Goal: Check status: Check status

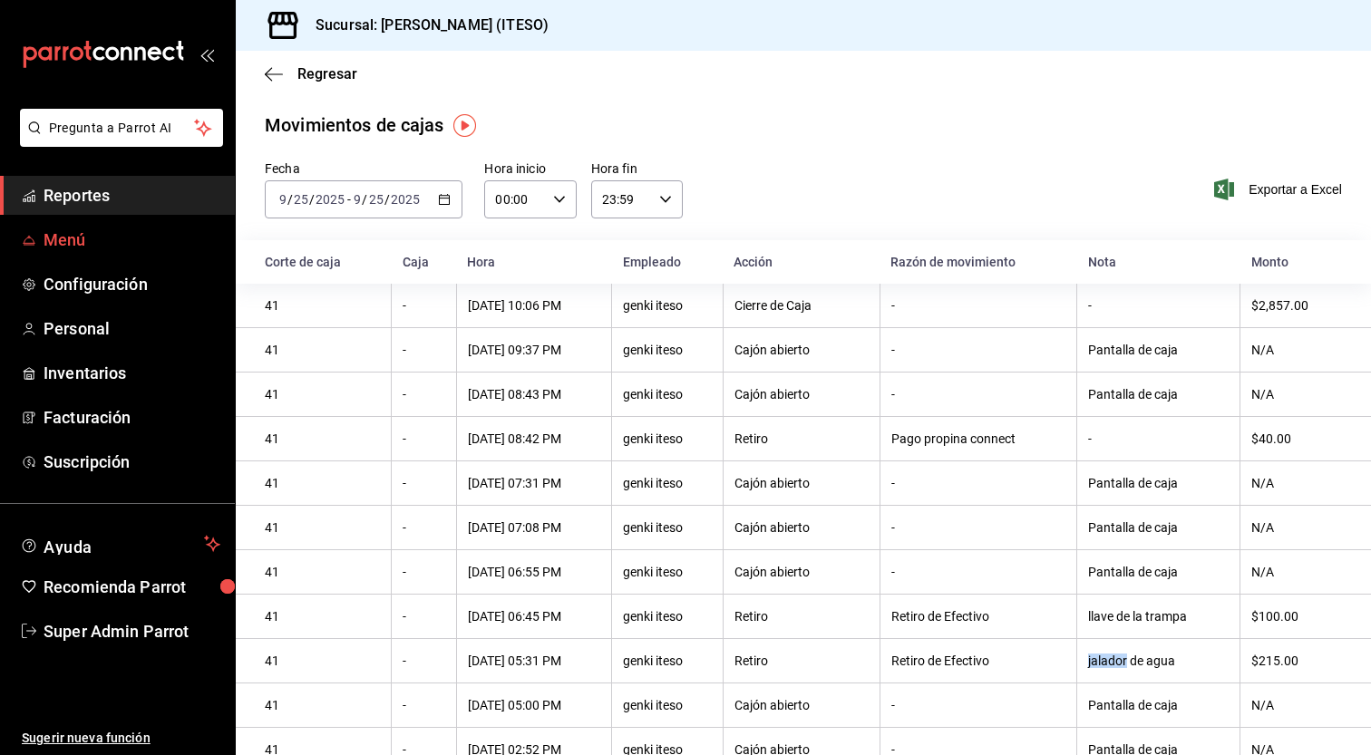
click at [157, 250] on span "Menú" at bounding box center [132, 240] width 177 height 24
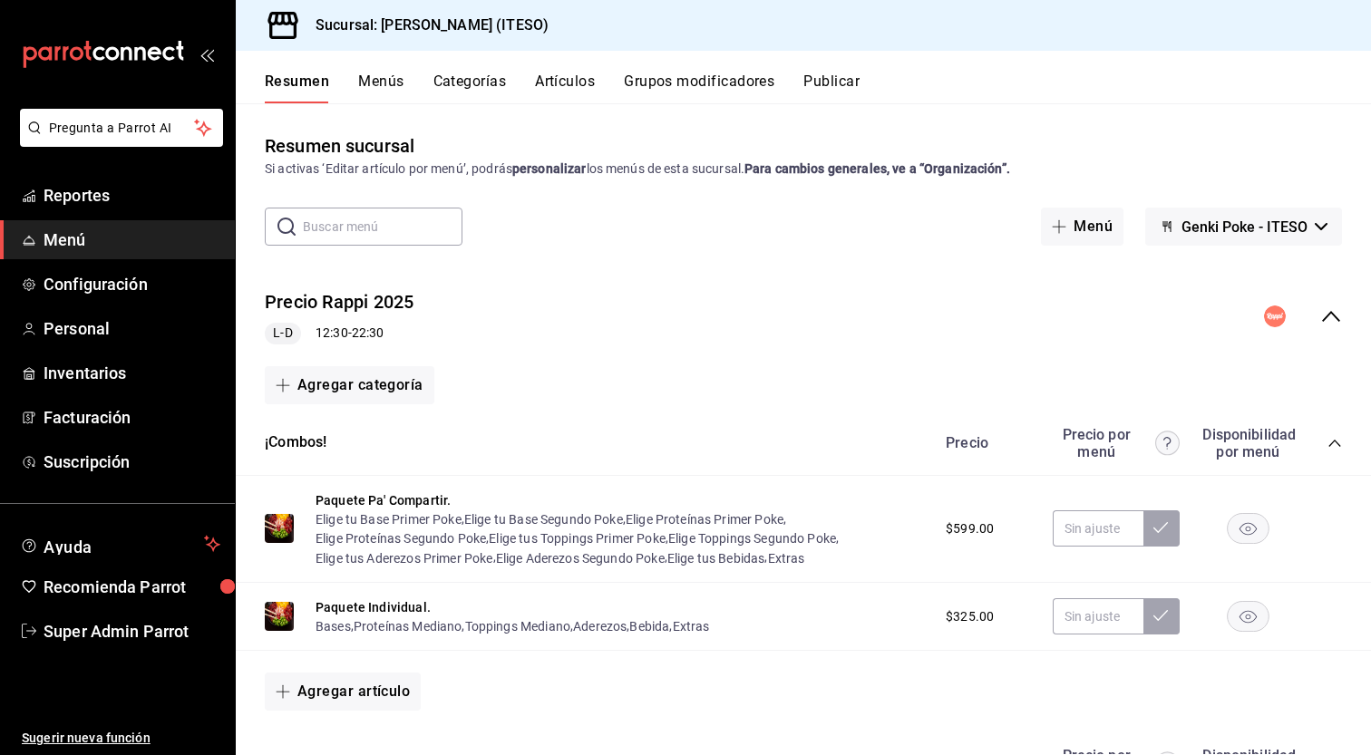
click at [566, 90] on button "Artículos" at bounding box center [565, 88] width 60 height 31
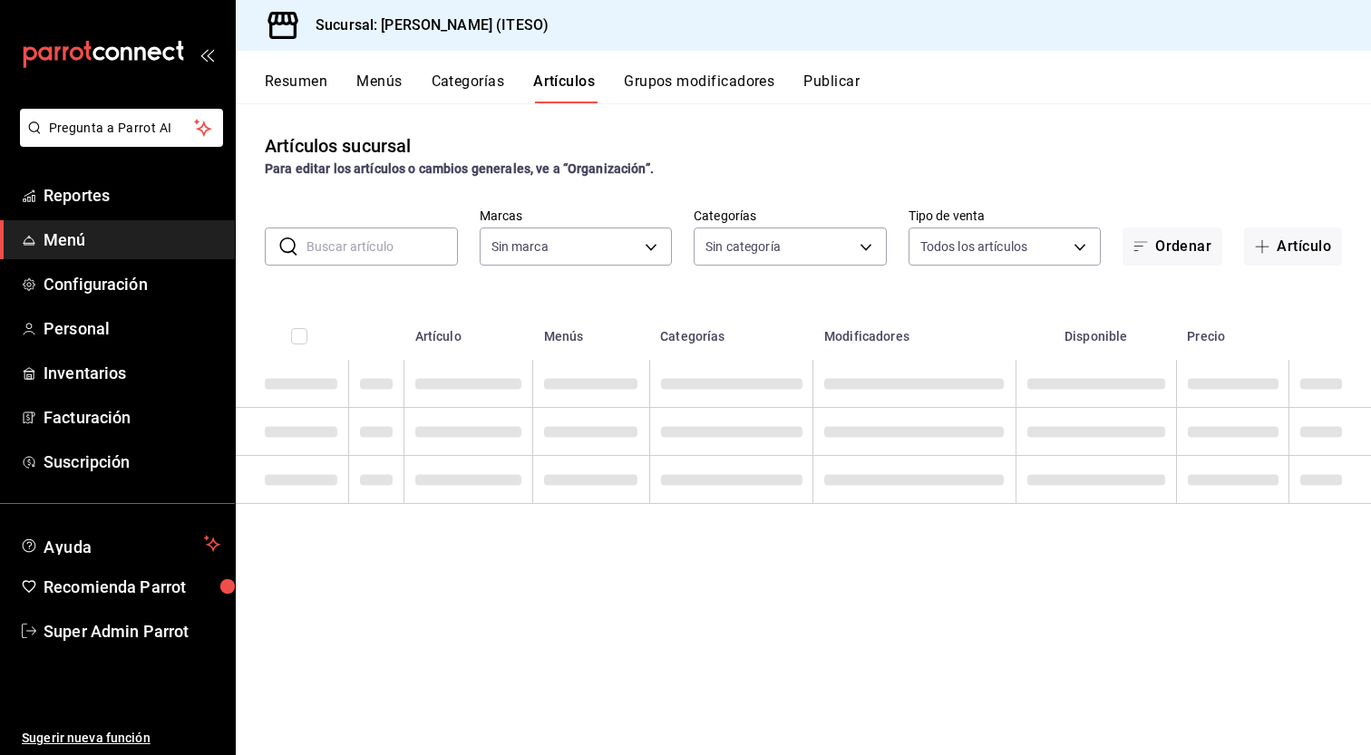
type input "e4188616-702a-4f91-9512-e9968cfe7d71"
type input "0bc7cabd-96ad-48c5-9679-7df0877b7a7d,f00018ab-ccee-4443-8f32-e444ae930a5e,f7fc9…"
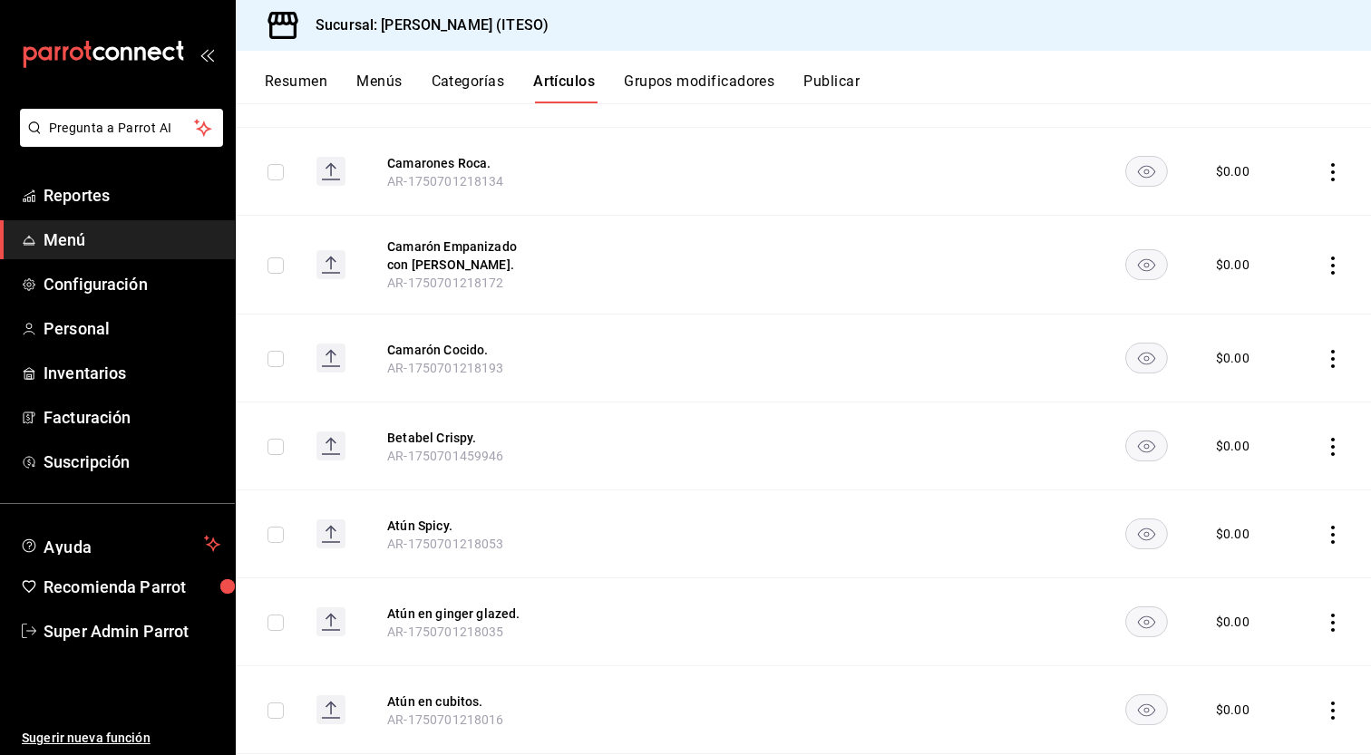
scroll to position [2146, 0]
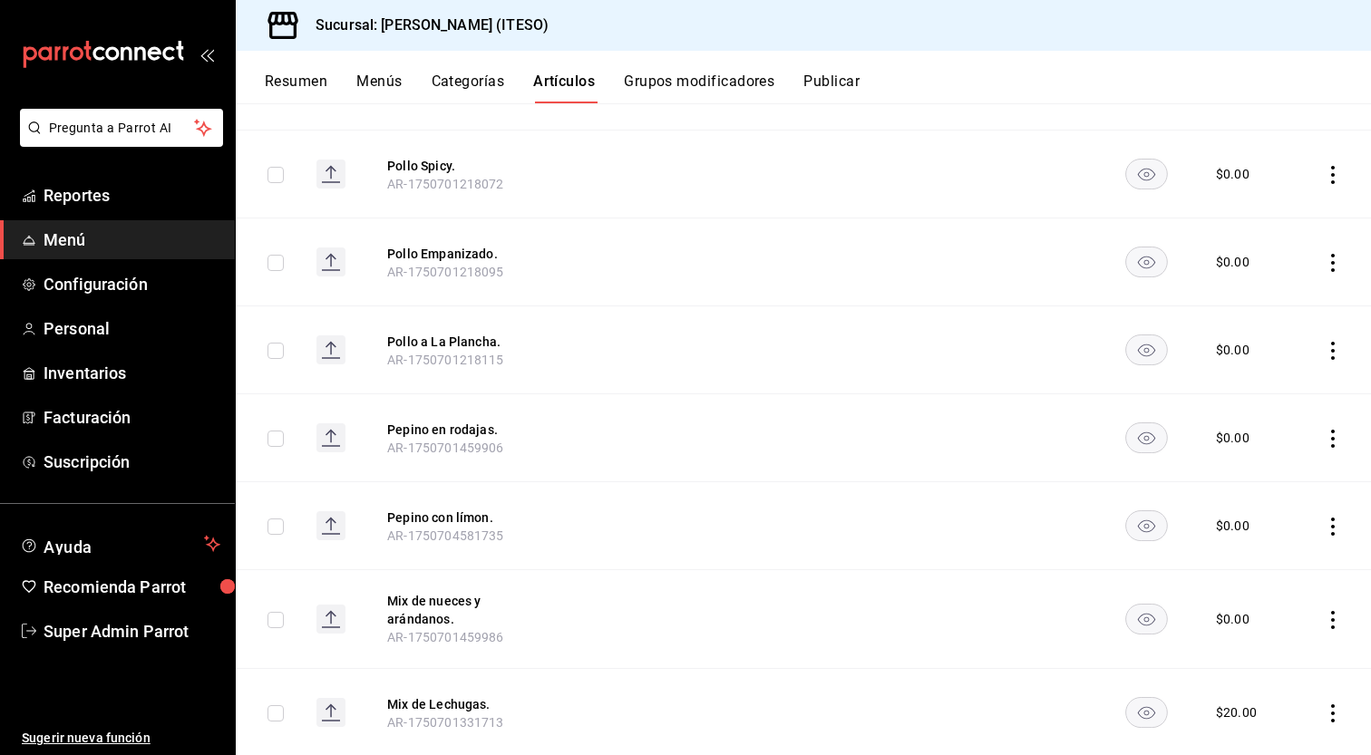
click at [1126, 441] on rect "availability-product" at bounding box center [1147, 438] width 42 height 30
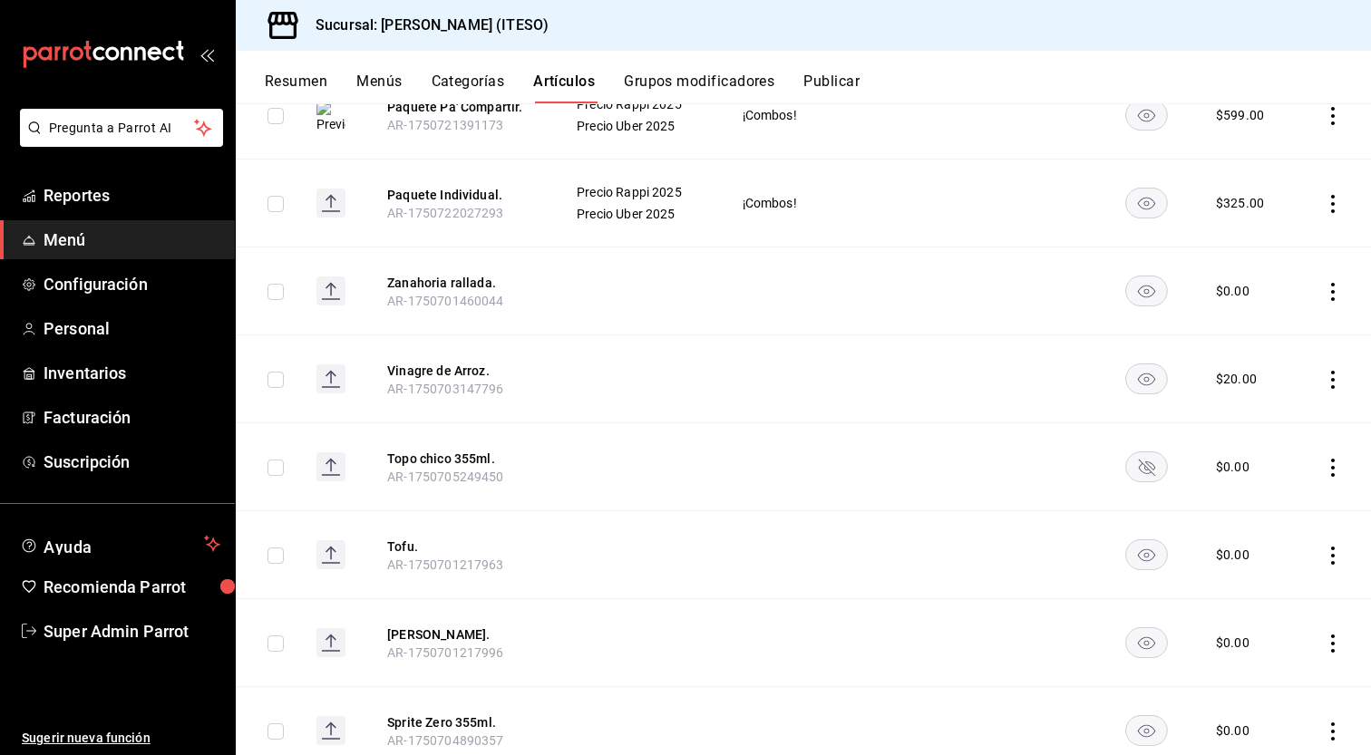
scroll to position [0, 0]
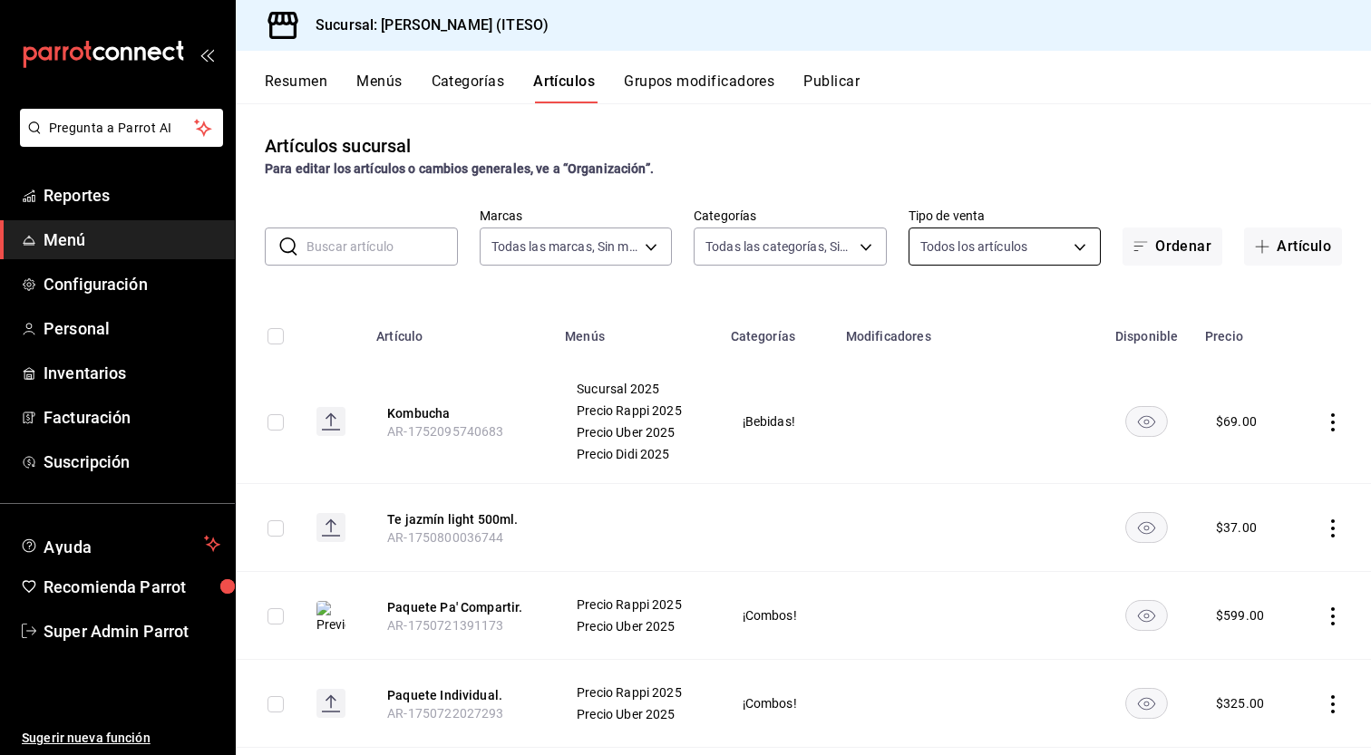
click at [1066, 239] on body "Pregunta a Parrot AI Reportes Menú Configuración Personal Inventarios Facturaci…" at bounding box center [685, 377] width 1371 height 755
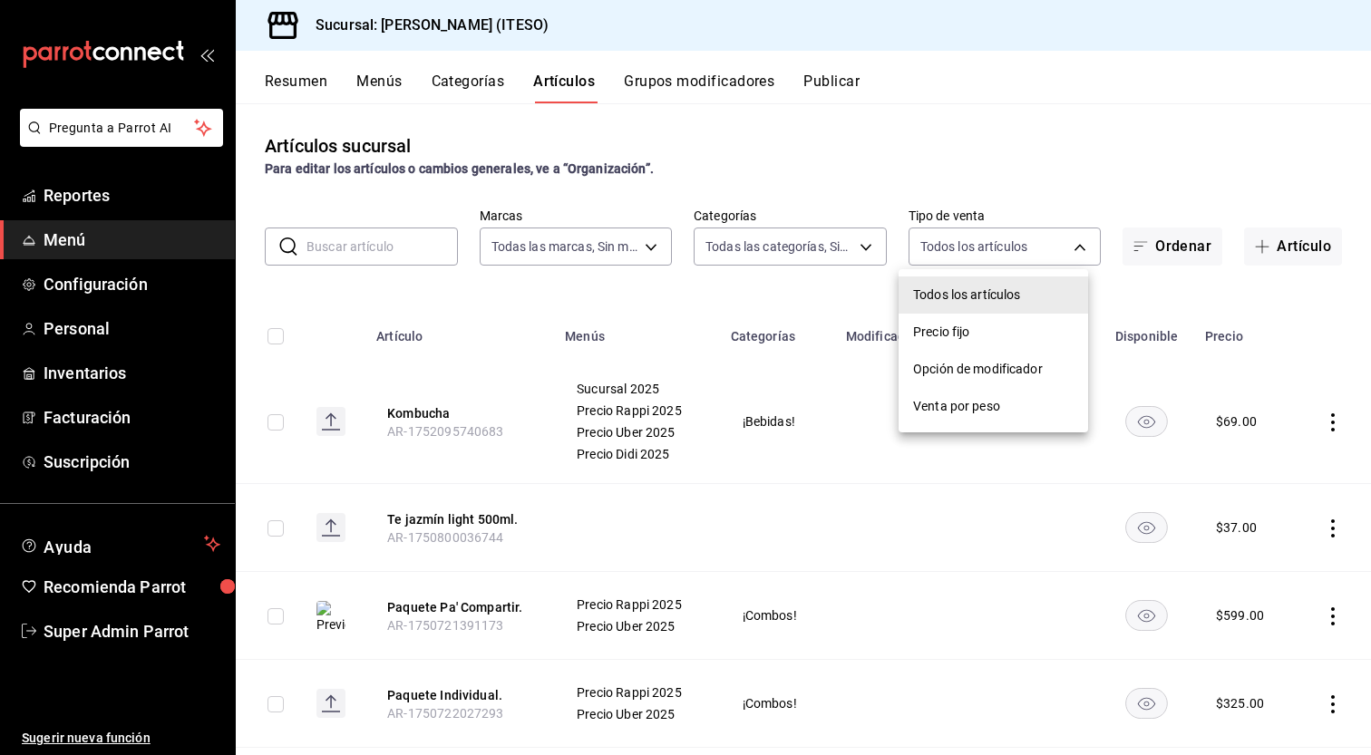
click at [1194, 163] on div at bounding box center [685, 377] width 1371 height 755
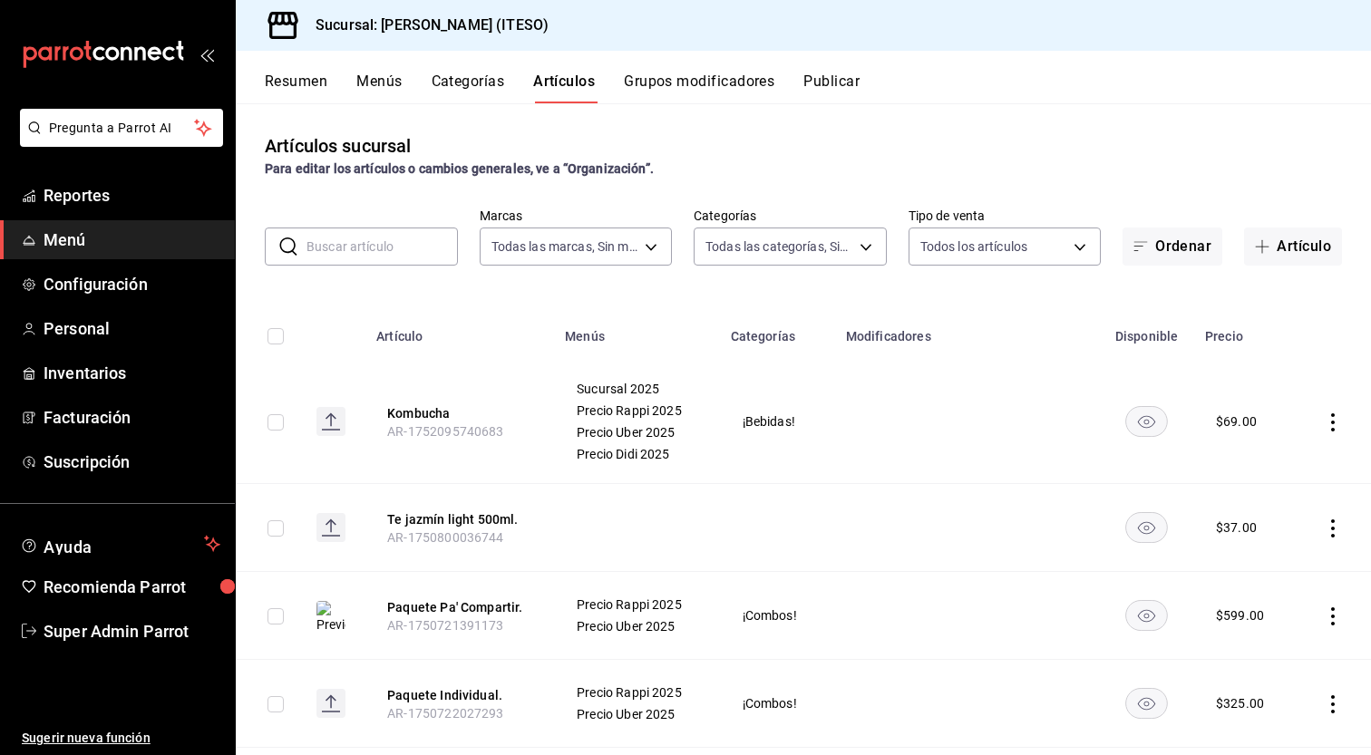
click at [849, 75] on button "Publicar" at bounding box center [831, 88] width 56 height 31
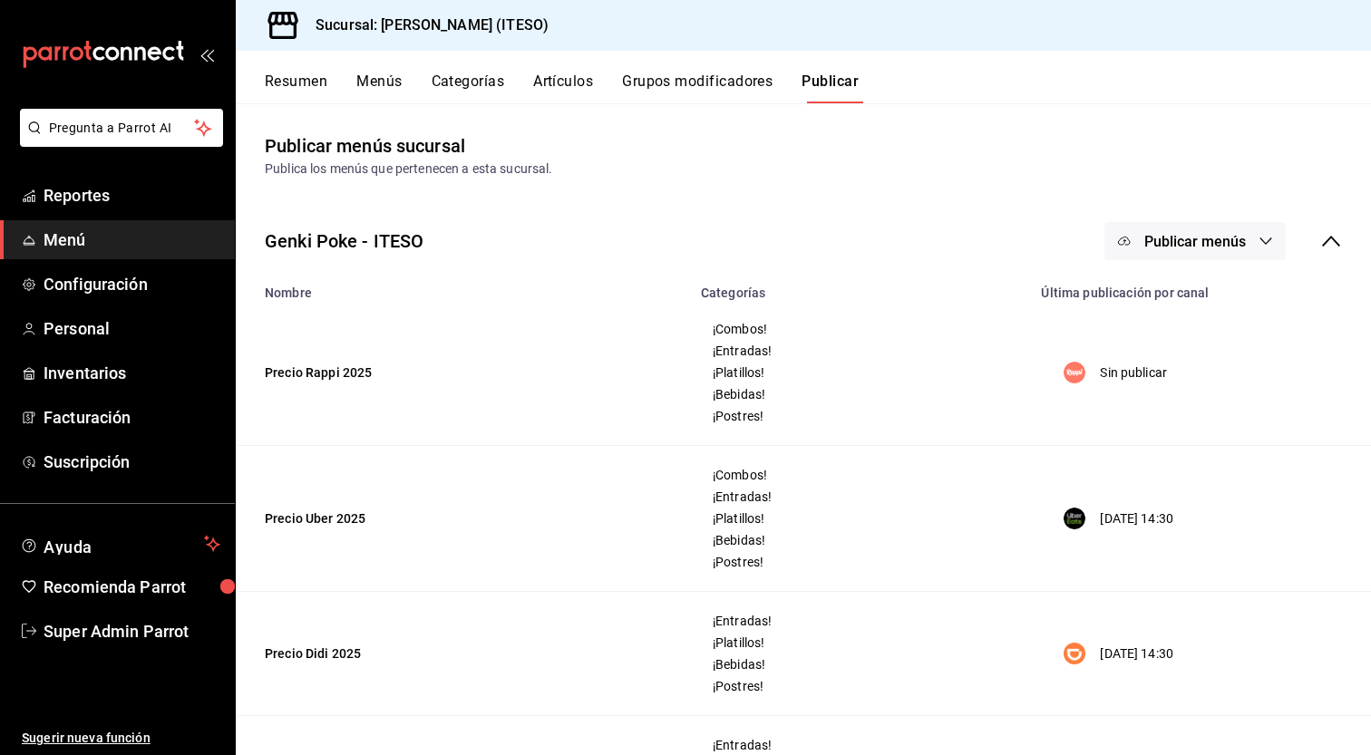
click at [1239, 233] on button "Publicar menús" at bounding box center [1195, 241] width 181 height 38
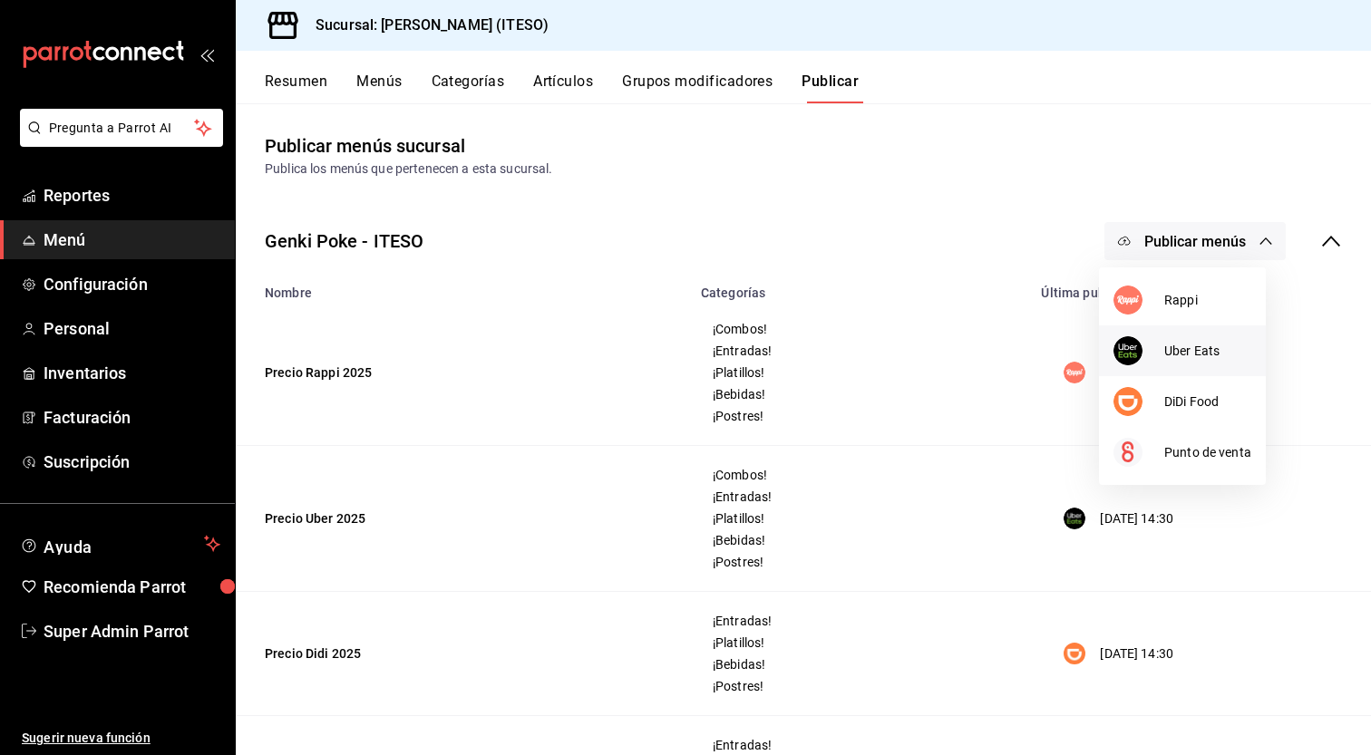
click at [1206, 358] on span "Uber Eats" at bounding box center [1207, 351] width 87 height 19
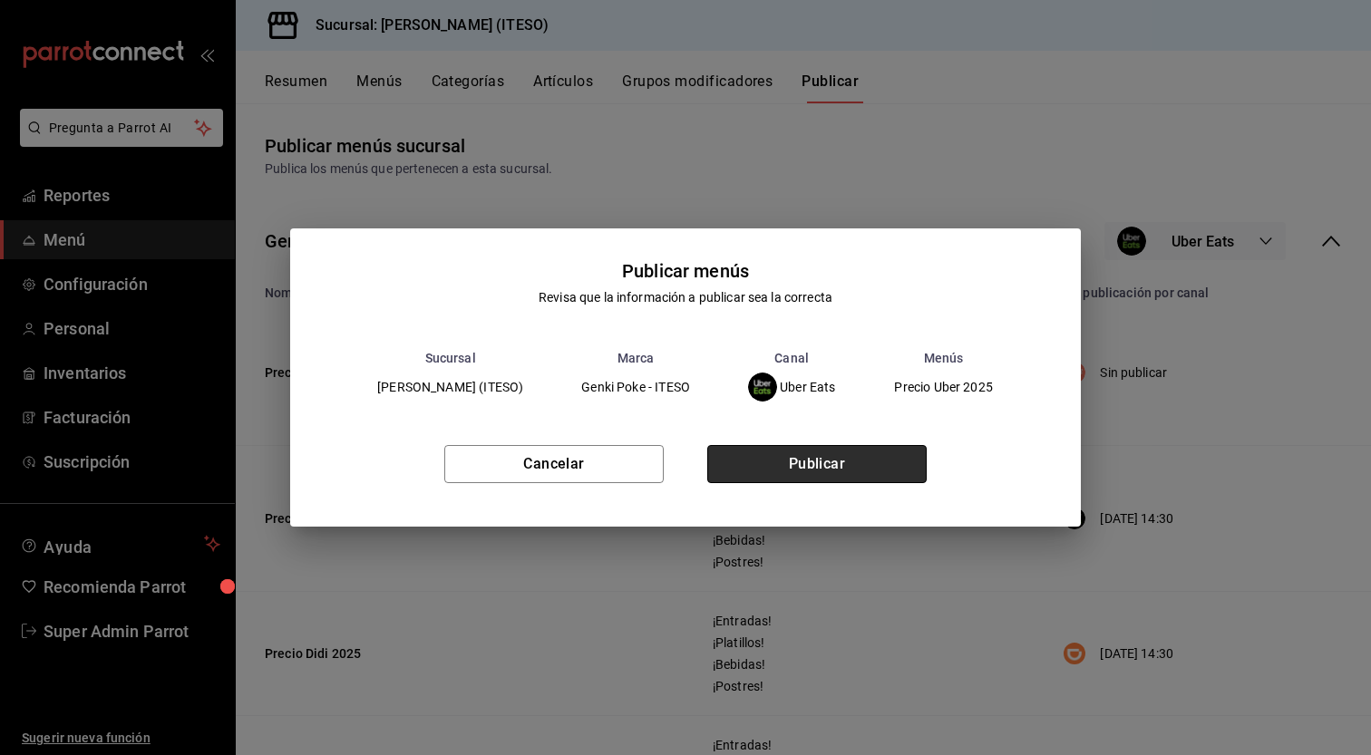
click at [843, 461] on button "Publicar" at bounding box center [816, 464] width 219 height 38
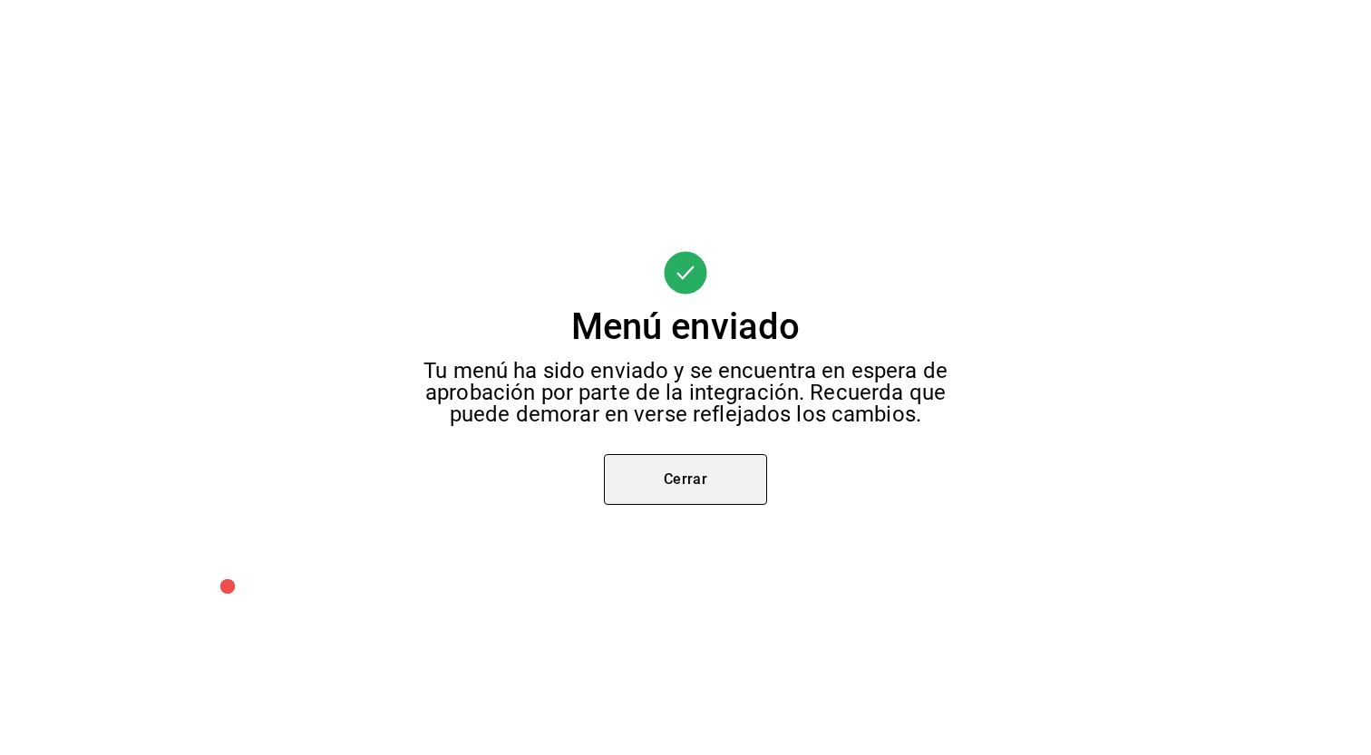
click at [740, 461] on button "Cerrar" at bounding box center [685, 479] width 163 height 51
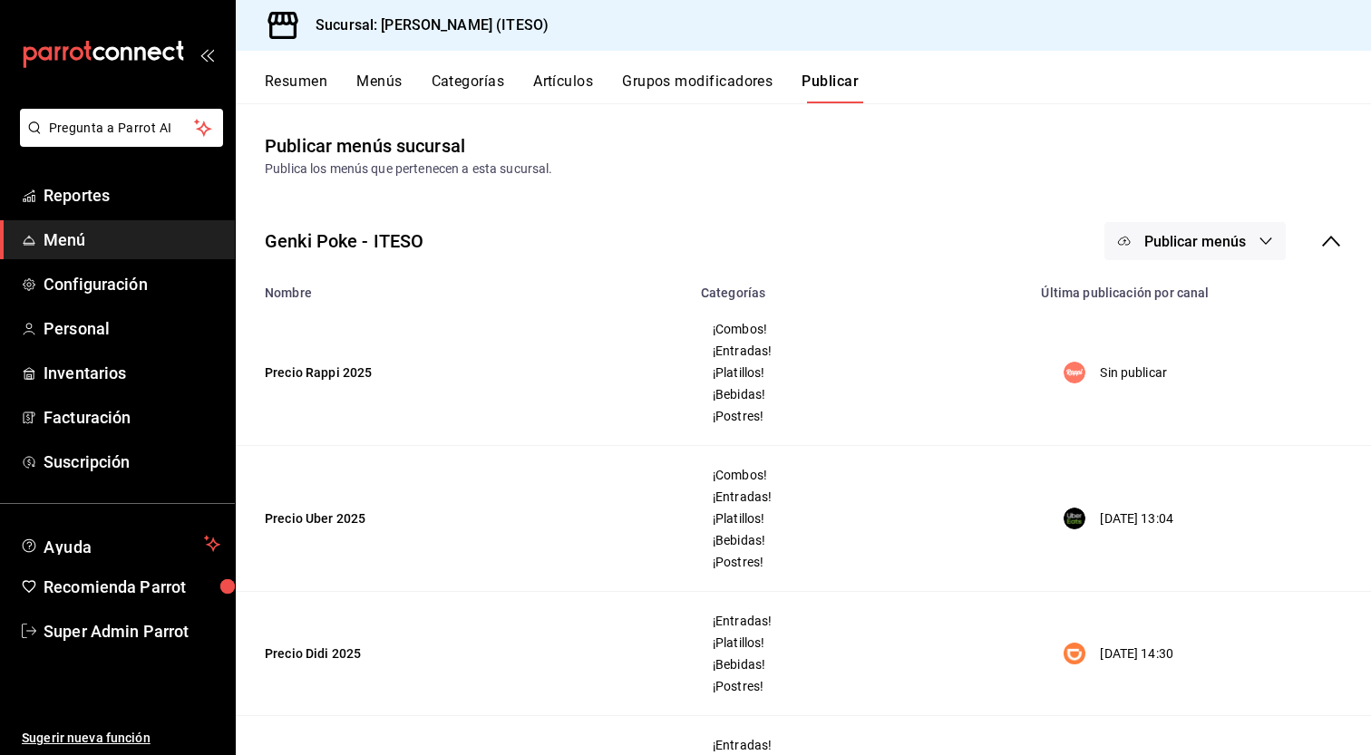
click at [1192, 236] on span "Publicar menús" at bounding box center [1195, 241] width 102 height 17
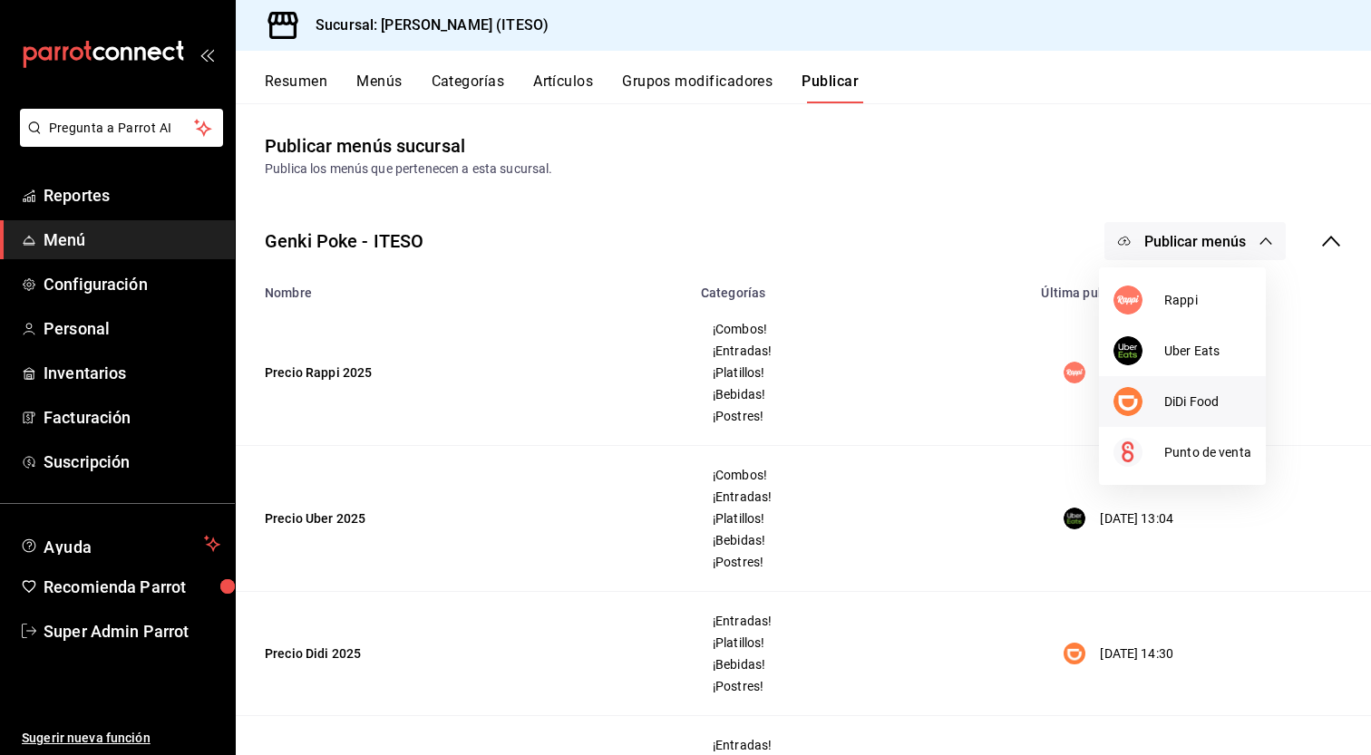
click at [1185, 408] on span "DiDi Food" at bounding box center [1207, 402] width 87 height 19
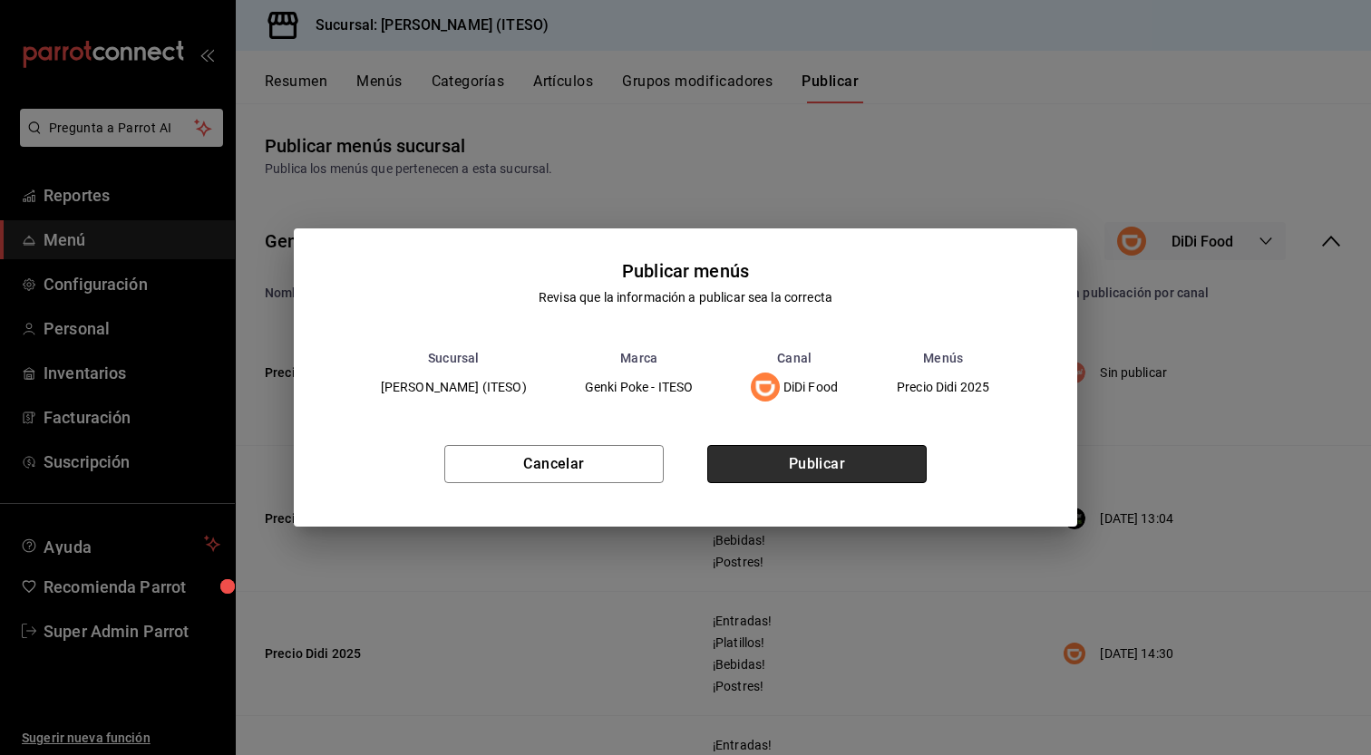
click at [876, 458] on button "Publicar" at bounding box center [816, 464] width 219 height 38
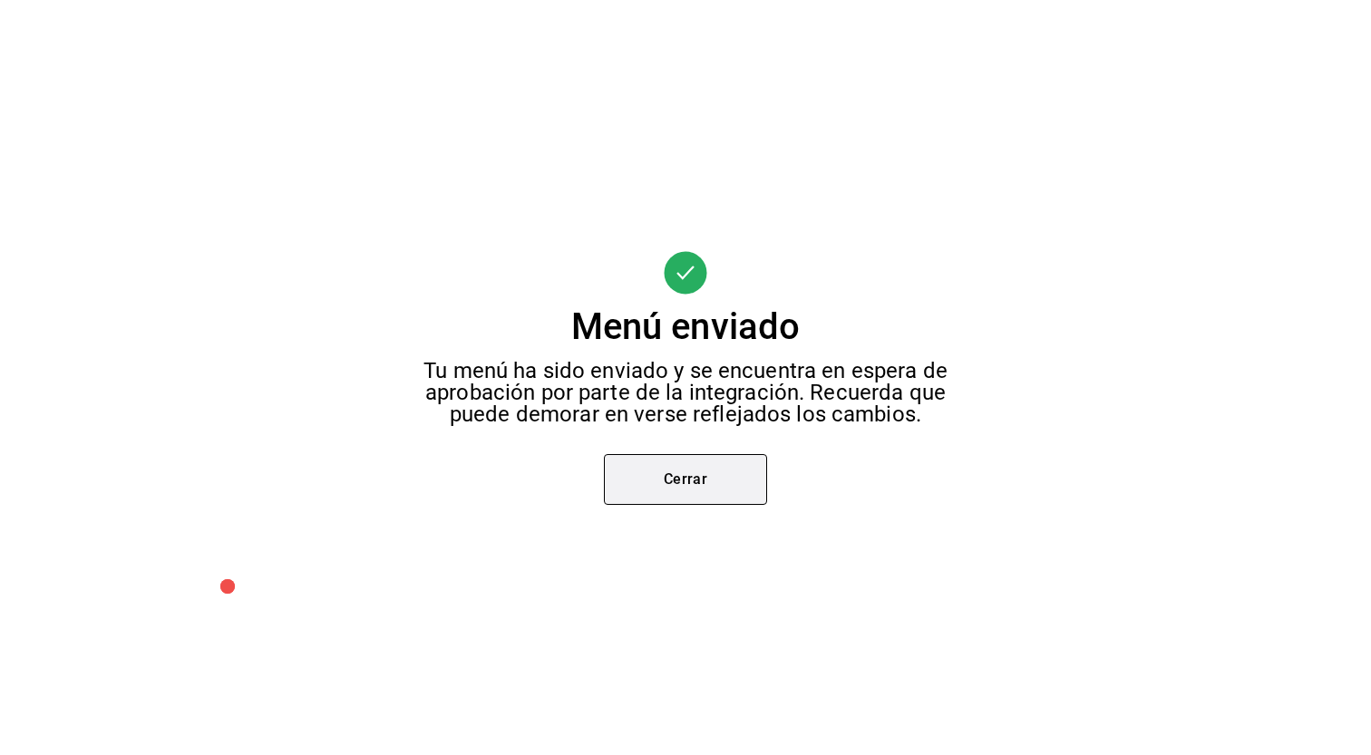
click at [685, 487] on button "Cerrar" at bounding box center [685, 479] width 163 height 51
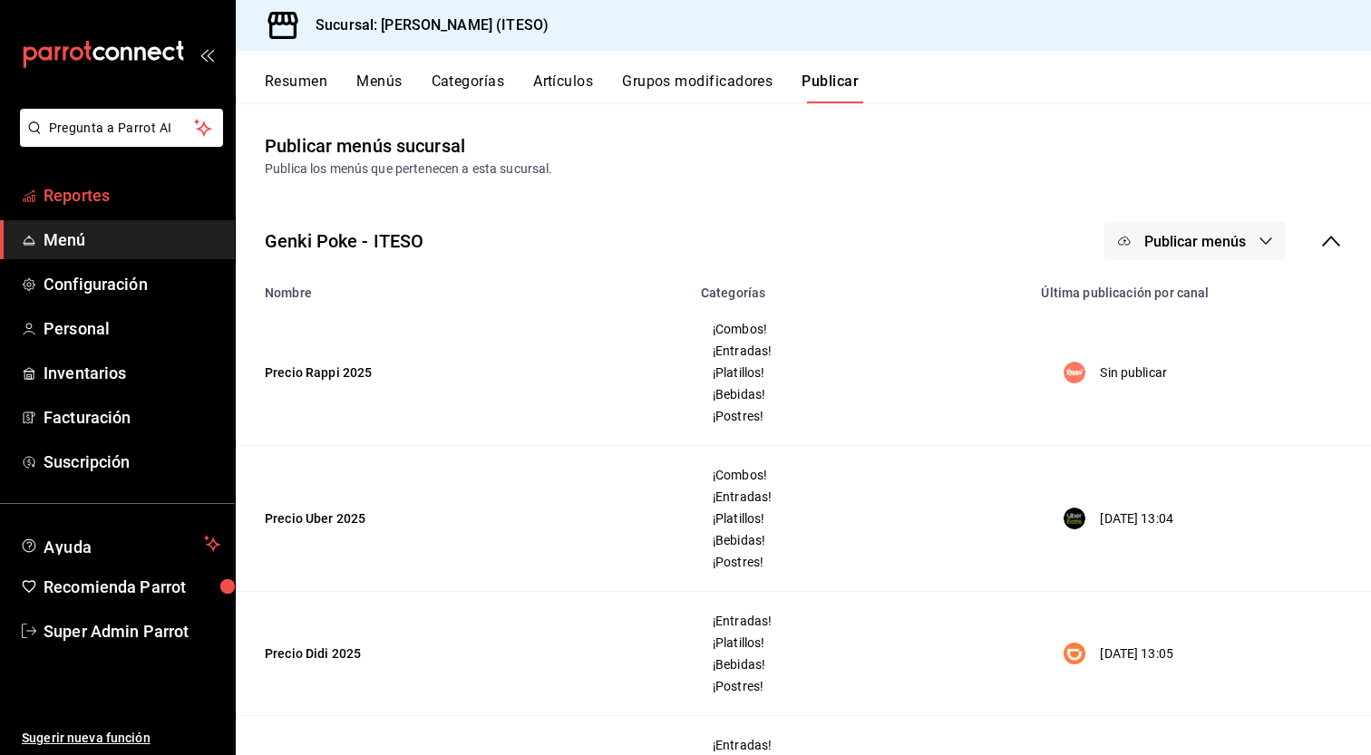
click at [133, 202] on span "Reportes" at bounding box center [132, 195] width 177 height 24
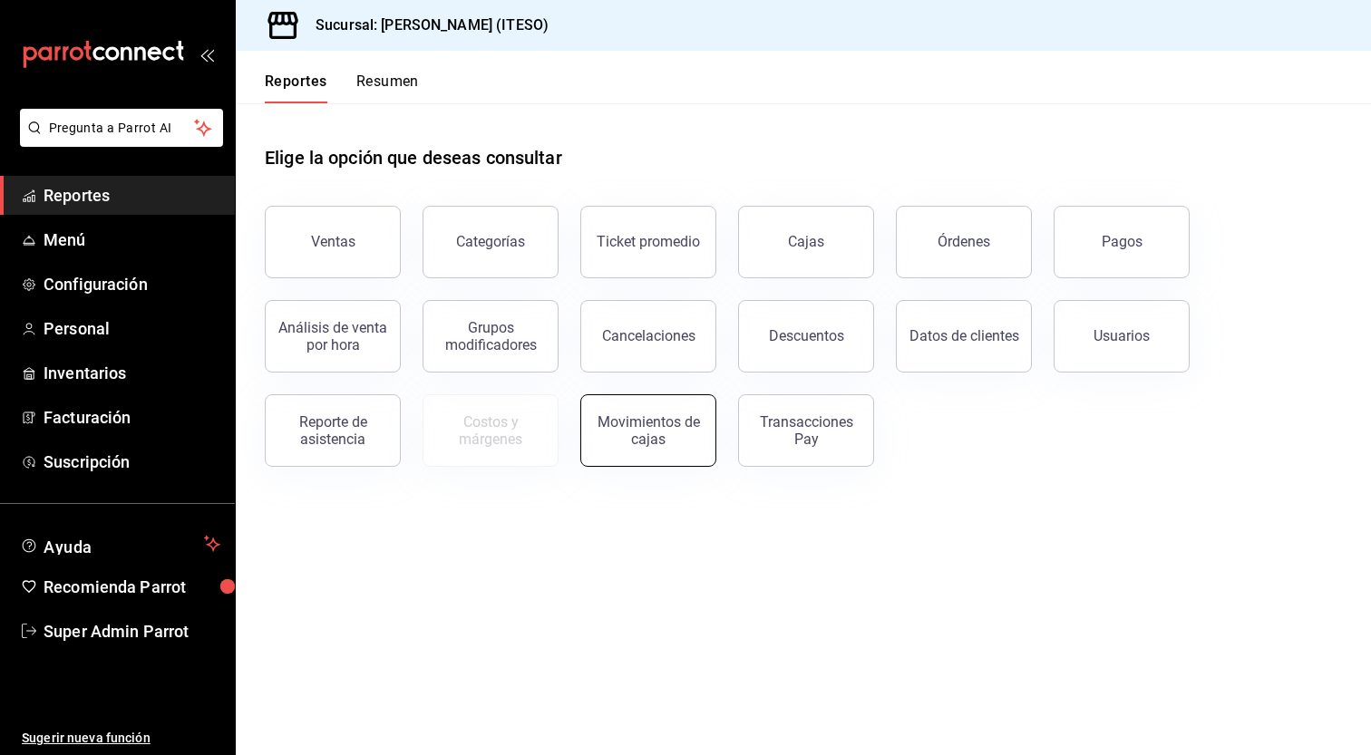
click at [691, 439] on div "Movimientos de cajas" at bounding box center [648, 431] width 112 height 34
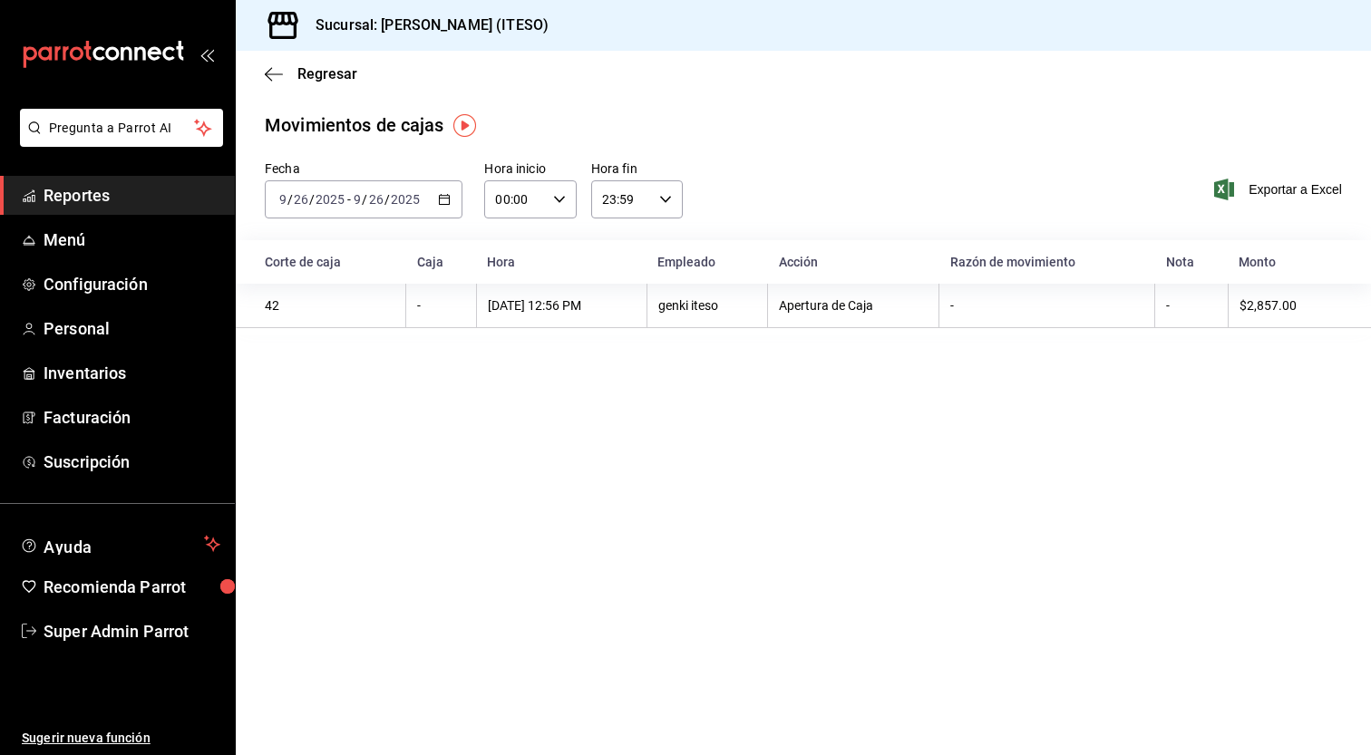
click at [449, 198] on \(Stroke\) "button" at bounding box center [444, 200] width 11 height 10
click at [365, 455] on span "Rango de fechas" at bounding box center [350, 458] width 141 height 19
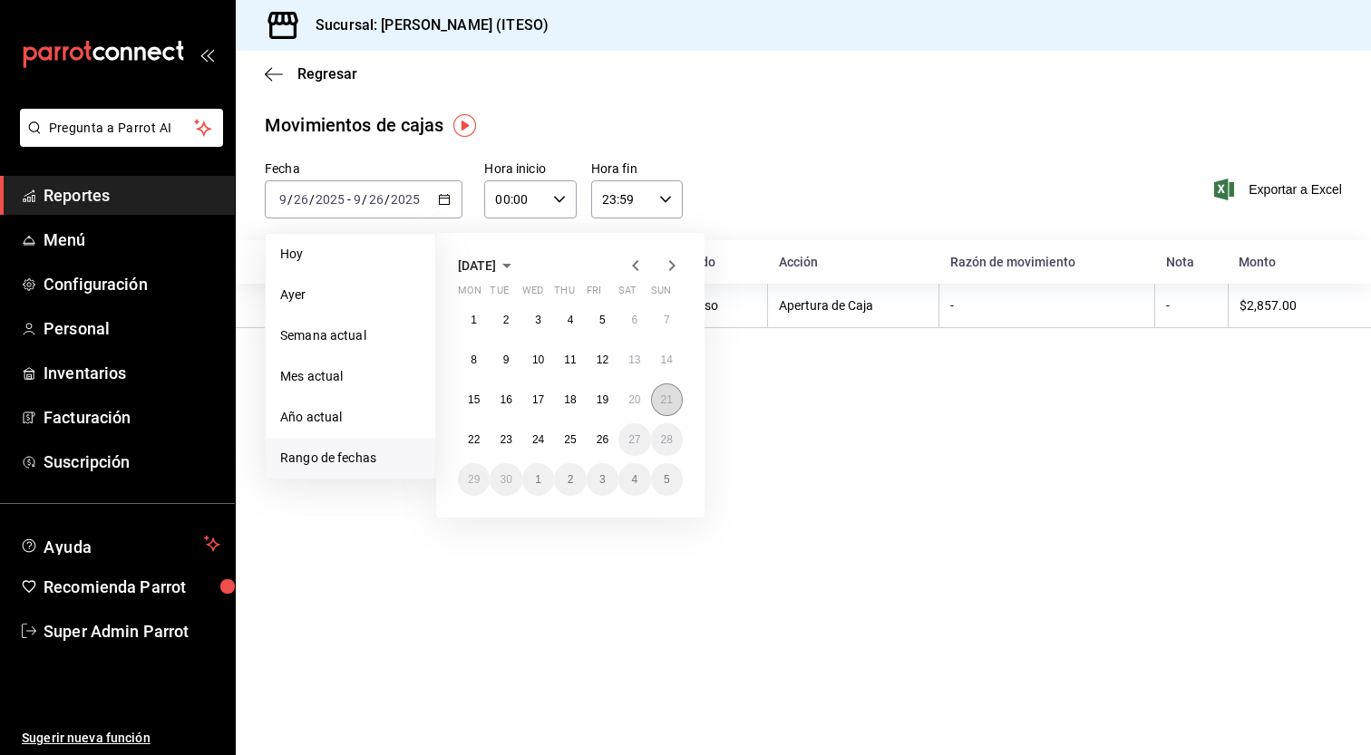
click at [676, 402] on button "21" at bounding box center [667, 400] width 32 height 33
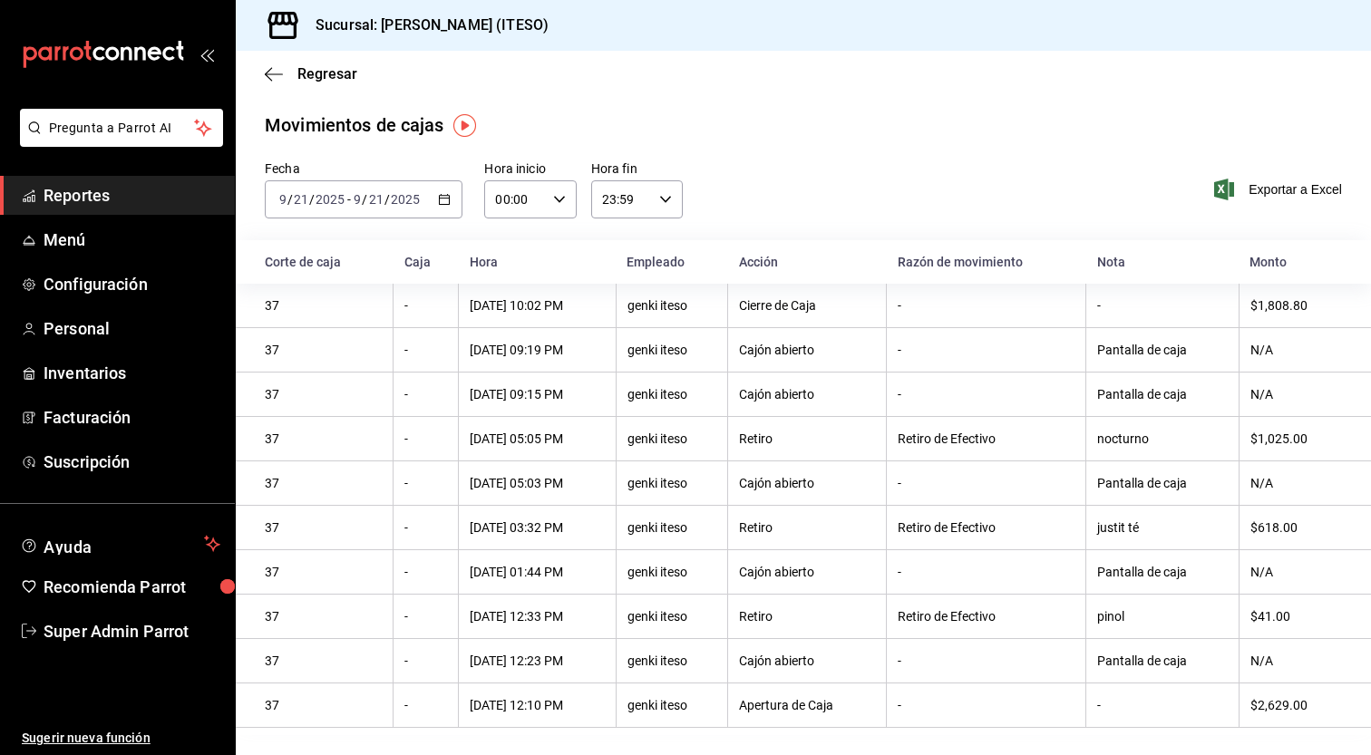
click at [450, 204] on icon "button" at bounding box center [444, 199] width 13 height 13
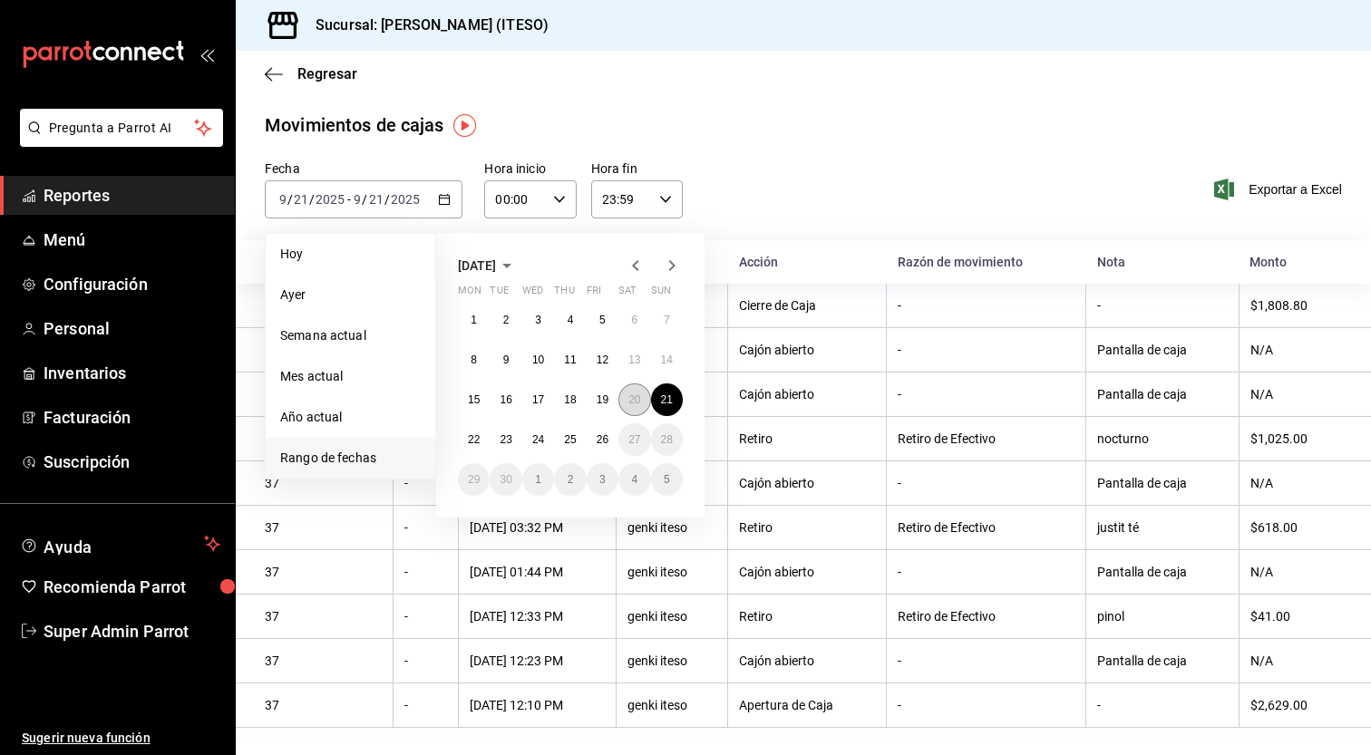
click at [638, 403] on abbr "20" at bounding box center [634, 400] width 12 height 13
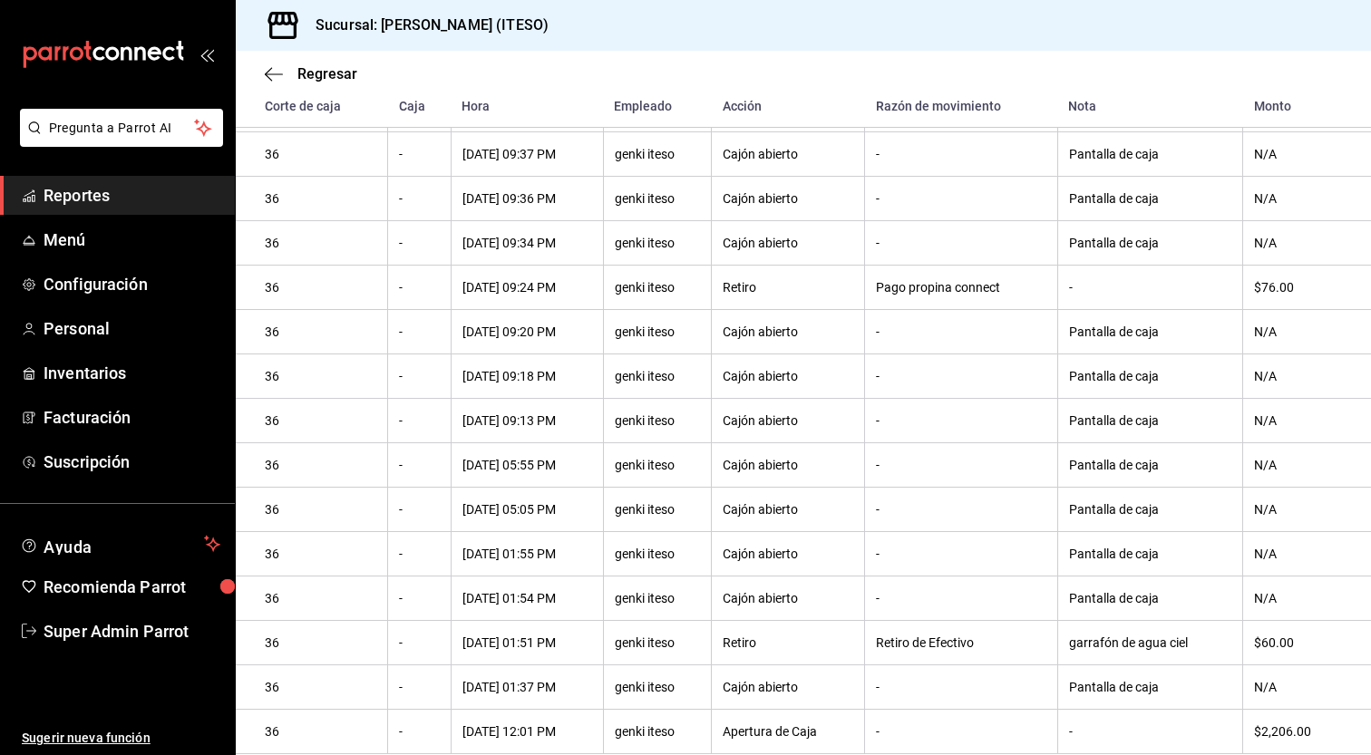
scroll to position [692, 0]
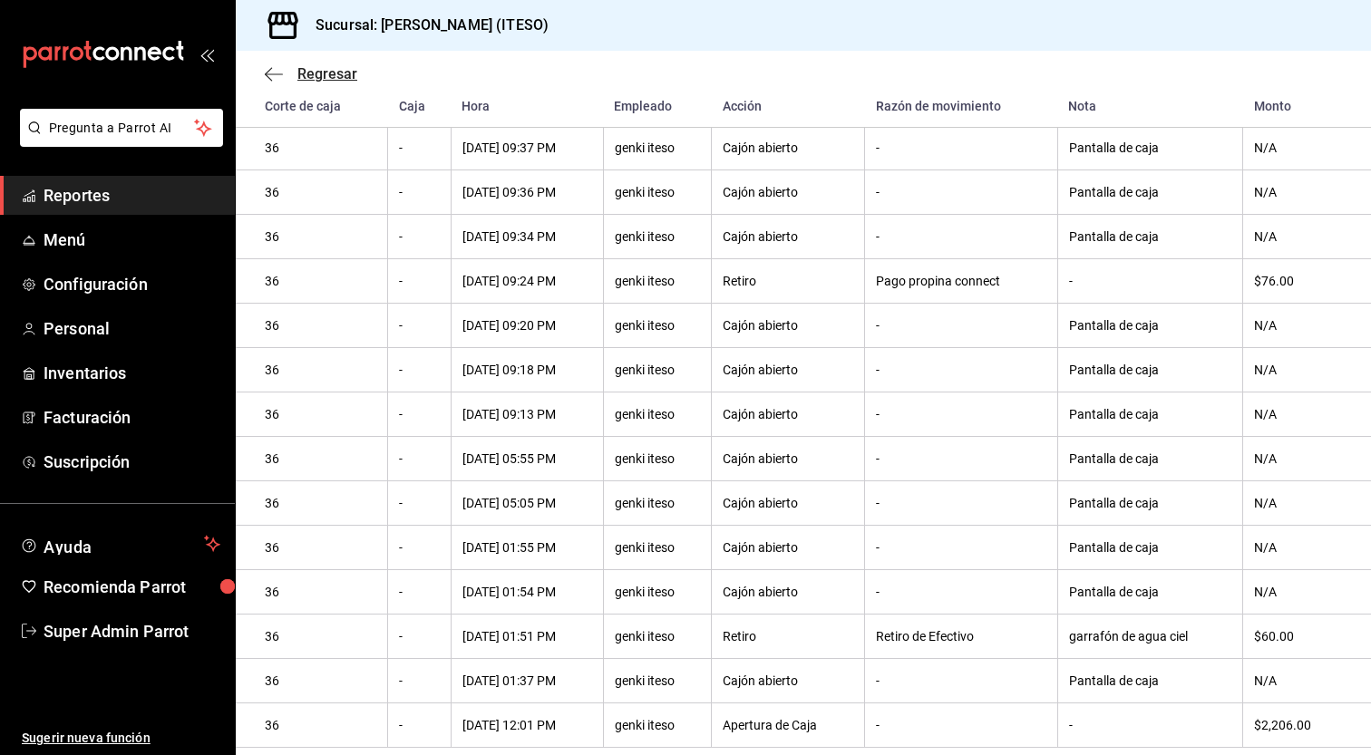
click at [275, 72] on icon "button" at bounding box center [274, 74] width 18 height 16
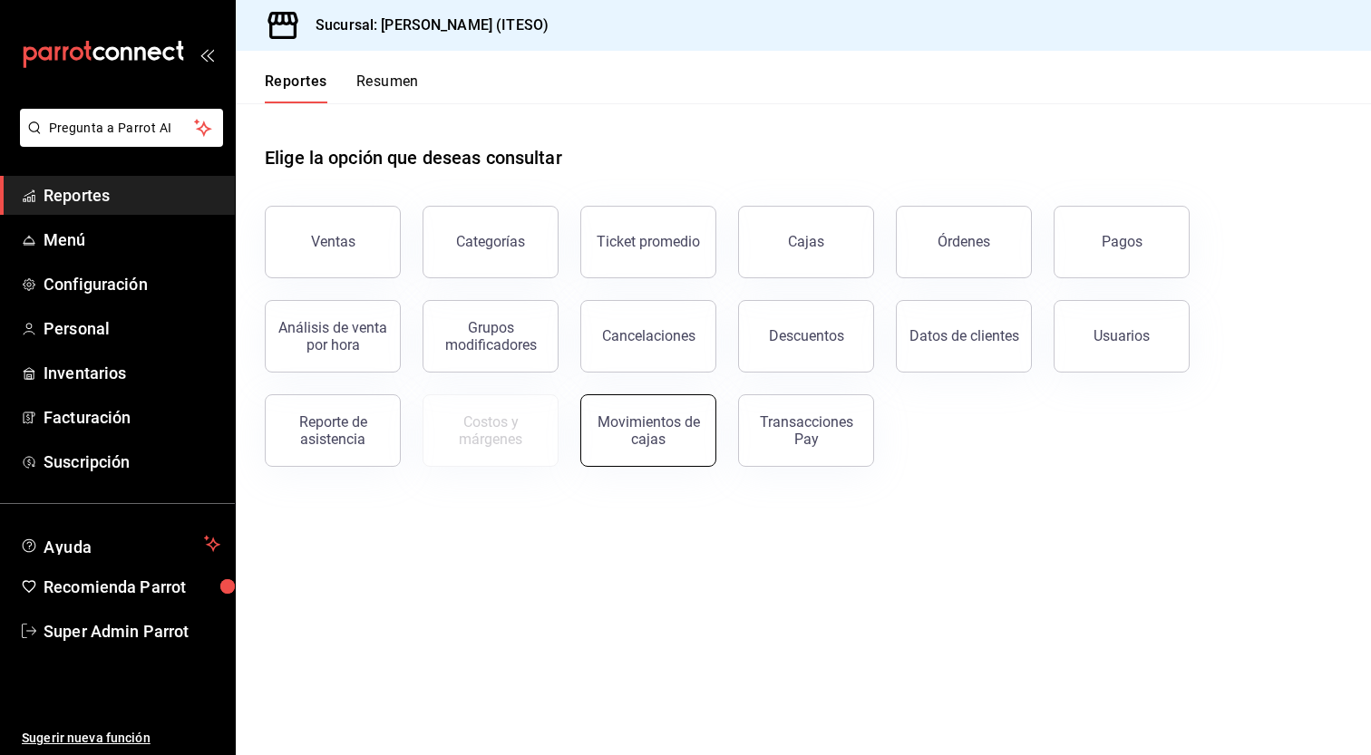
click at [645, 428] on div "Movimientos de cajas" at bounding box center [648, 431] width 112 height 34
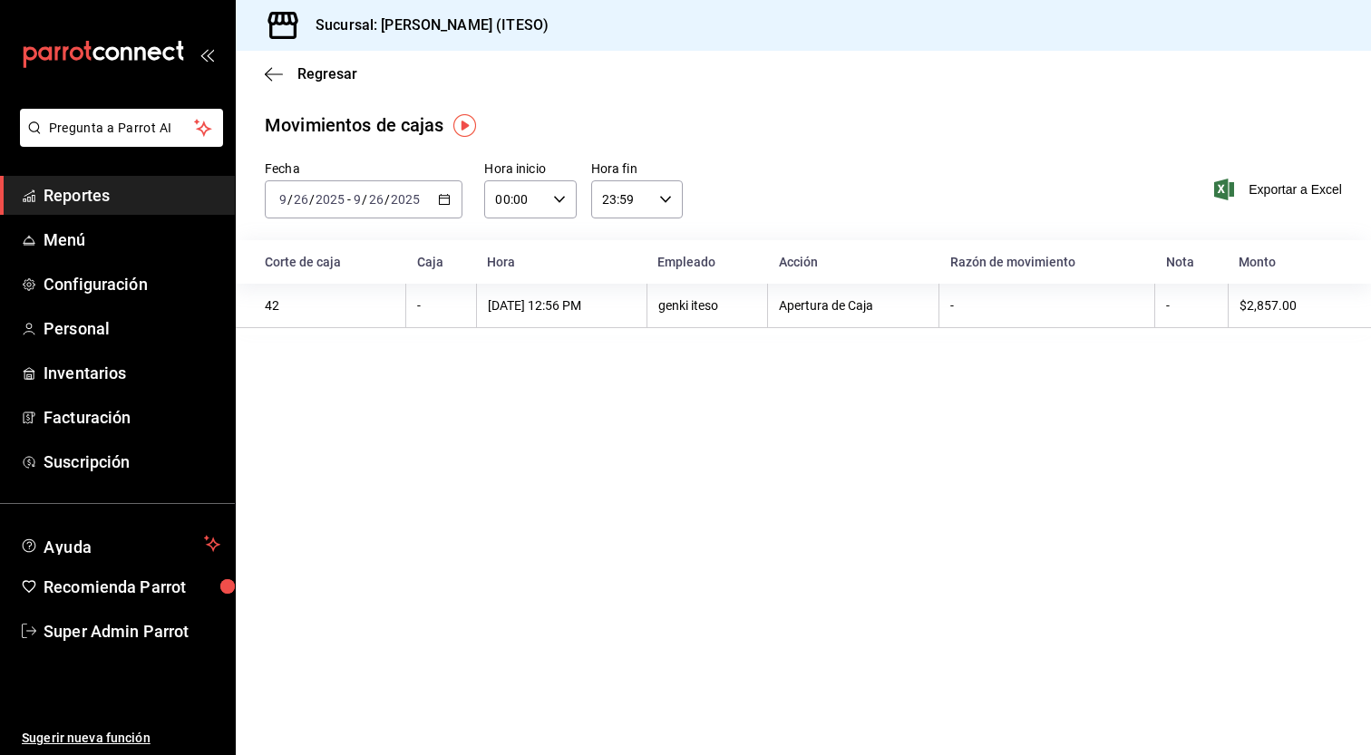
click at [451, 202] on icon "button" at bounding box center [444, 199] width 13 height 13
click at [385, 452] on span "Rango de fechas" at bounding box center [350, 458] width 141 height 19
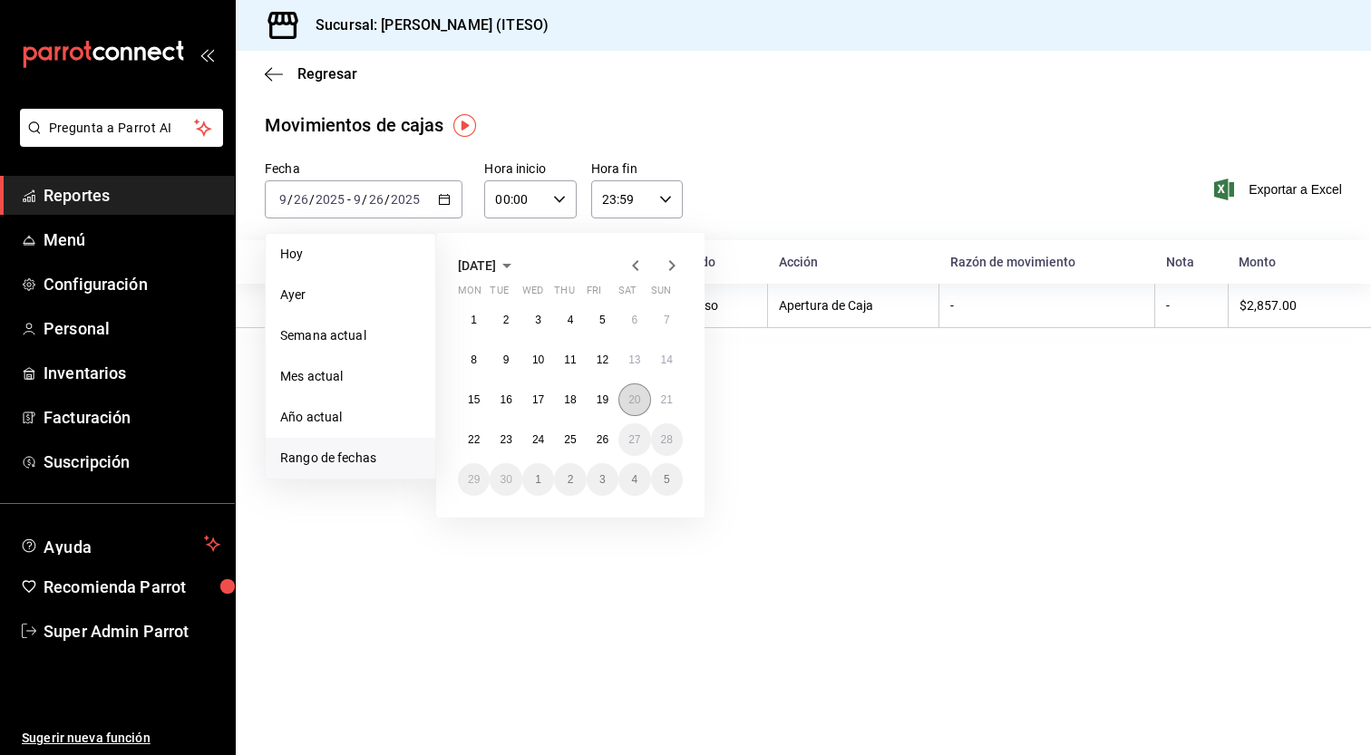
click at [641, 398] on button "20" at bounding box center [634, 400] width 32 height 33
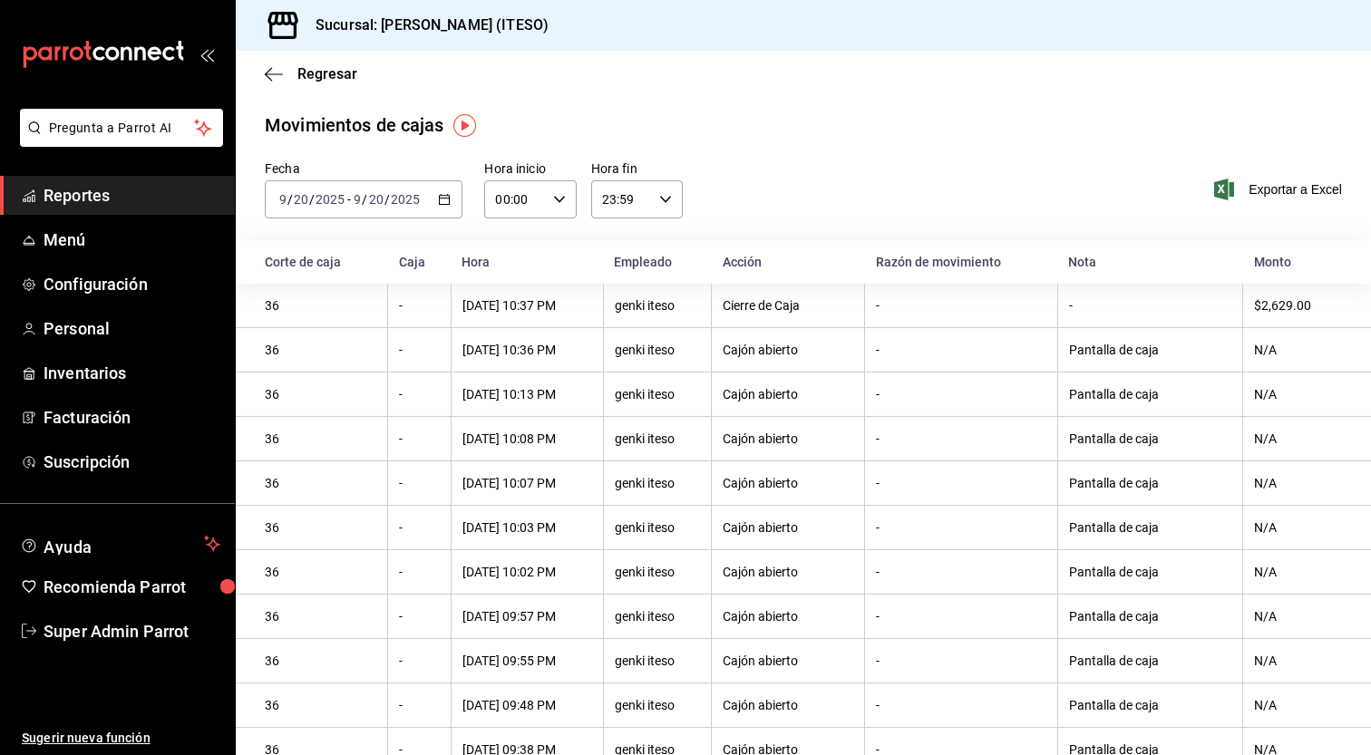
click at [451, 209] on div "[DATE] [DATE] - [DATE] [DATE]" at bounding box center [364, 199] width 198 height 38
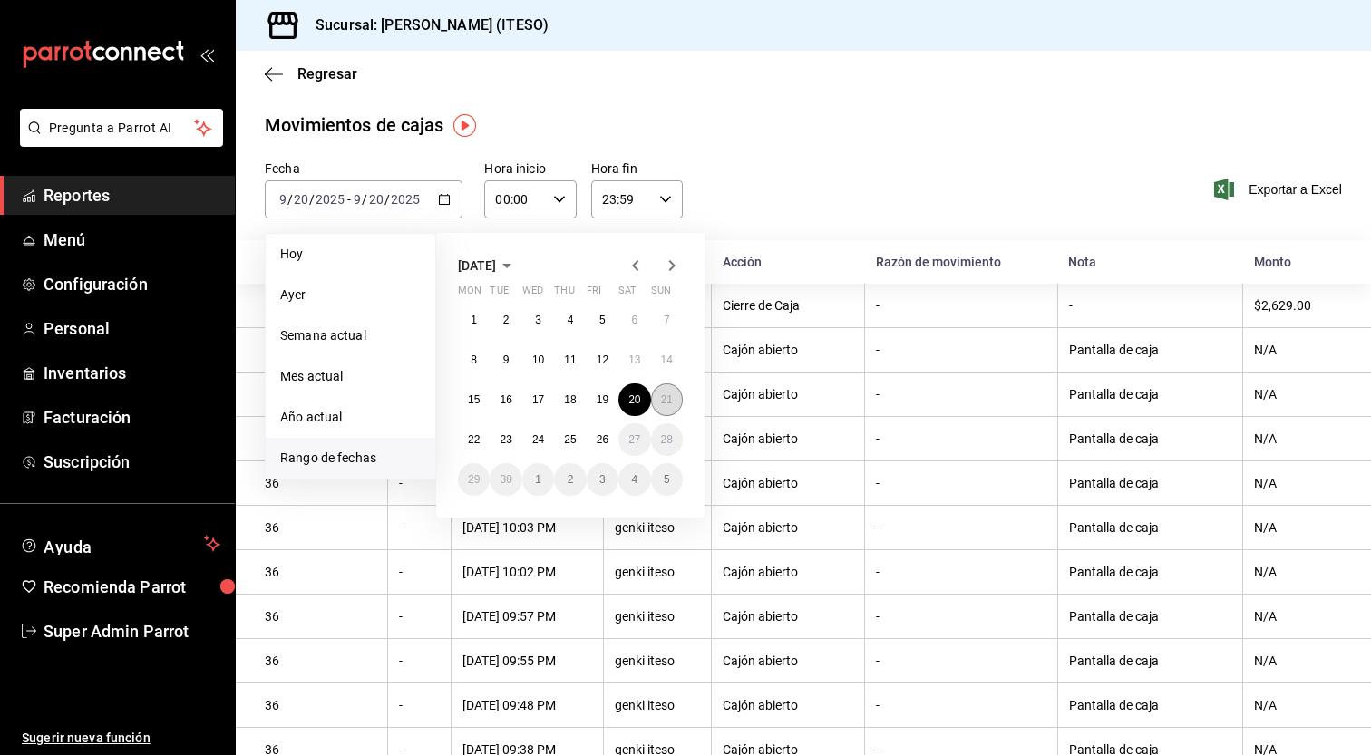
click at [667, 400] on abbr "21" at bounding box center [667, 400] width 12 height 13
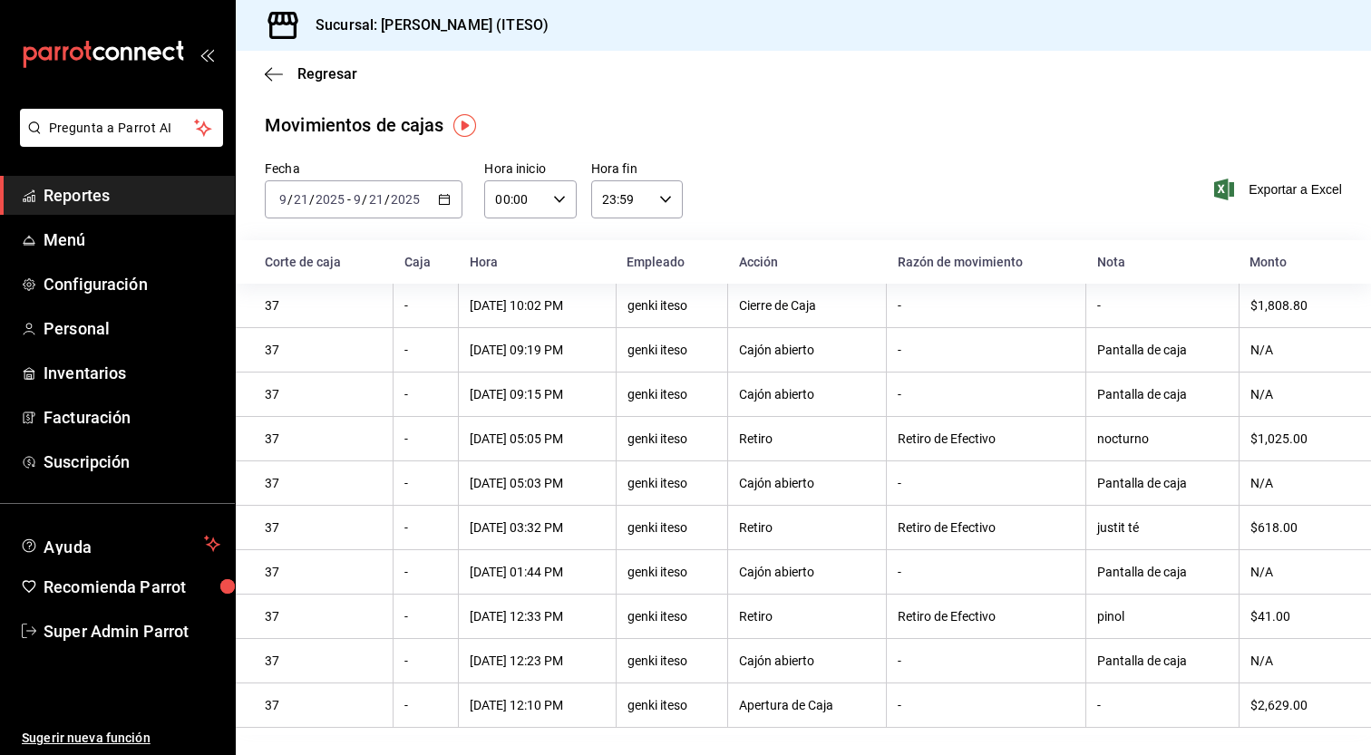
click at [445, 196] on icon "button" at bounding box center [444, 199] width 13 height 13
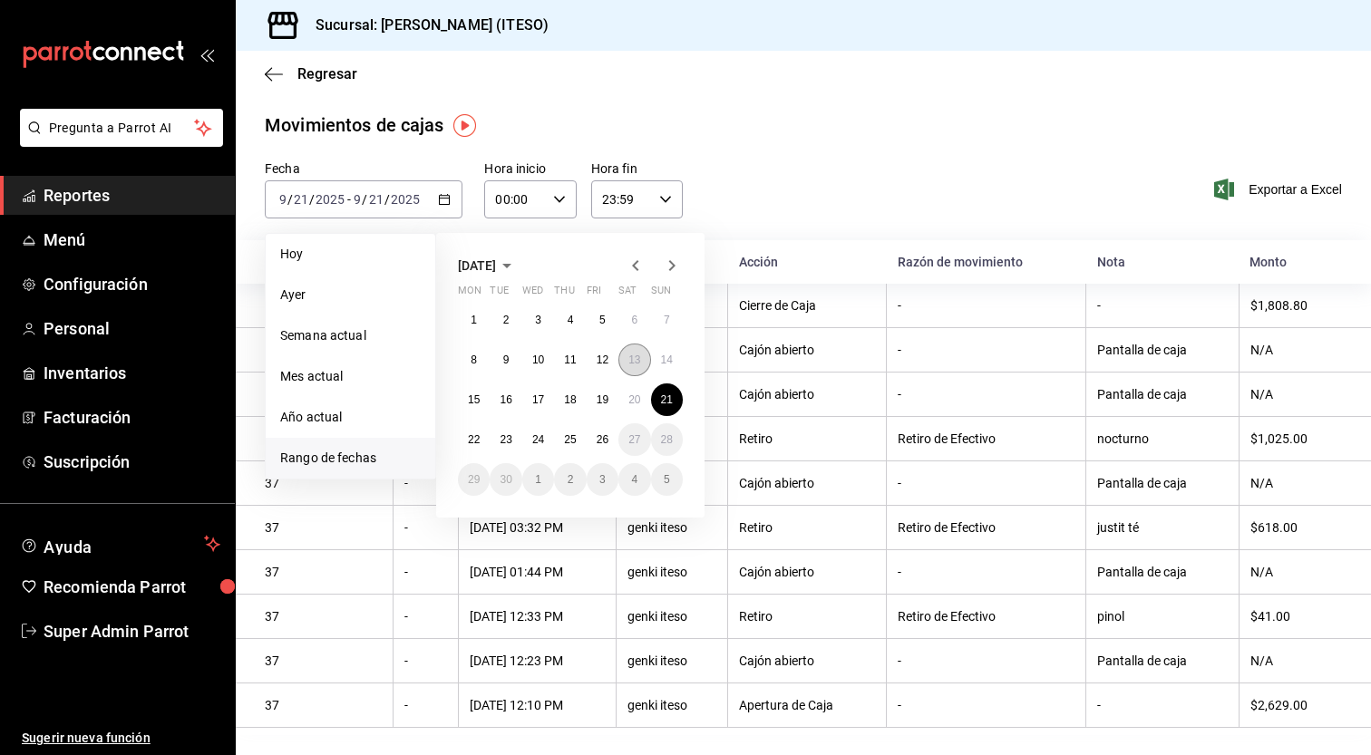
click at [641, 367] on button "13" at bounding box center [634, 360] width 32 height 33
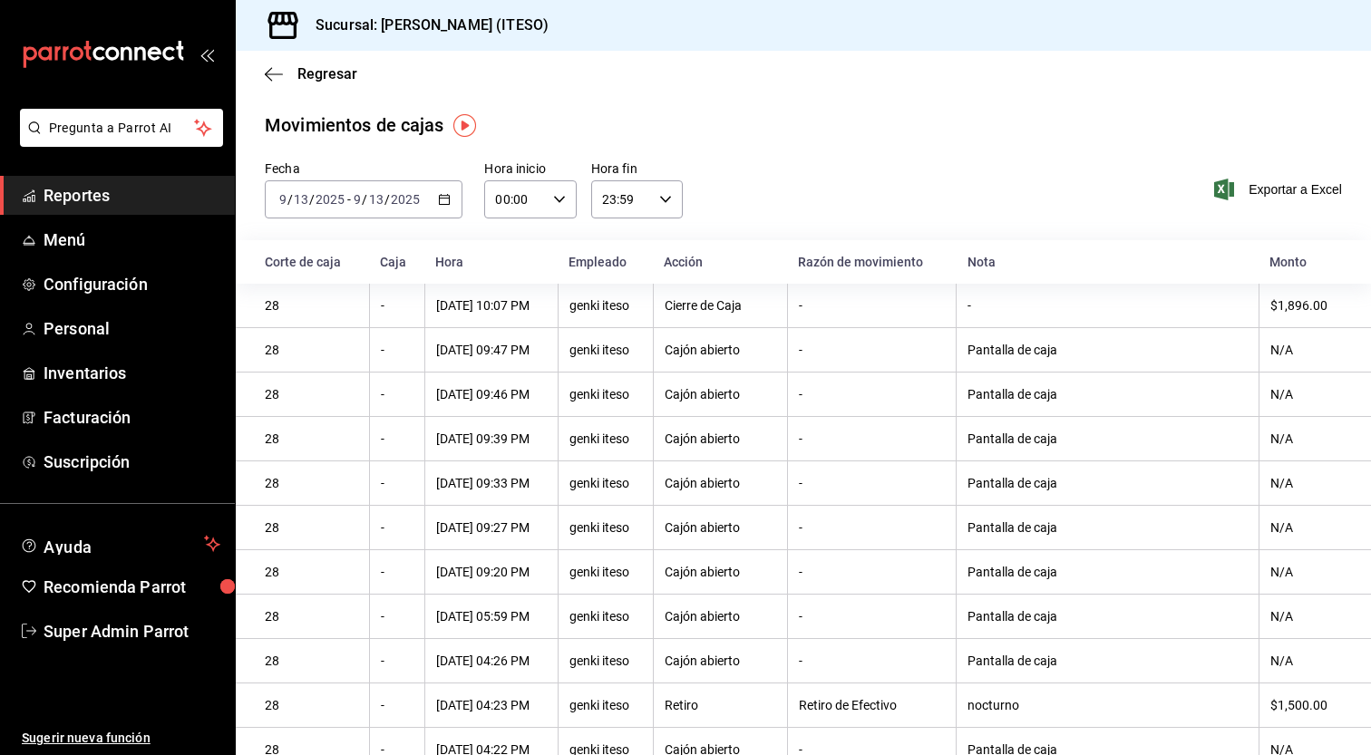
click at [447, 196] on \(Stroke\) "button" at bounding box center [444, 200] width 11 height 10
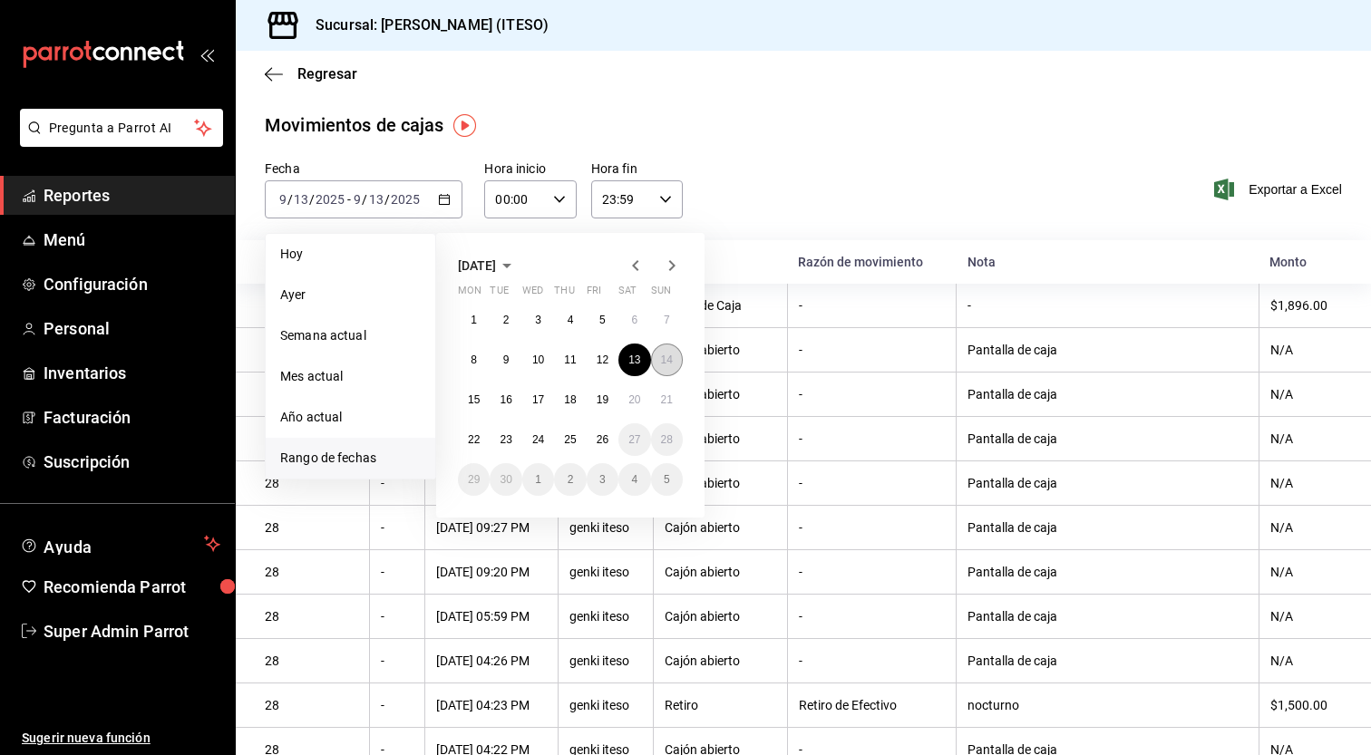
click at [667, 364] on abbr "14" at bounding box center [667, 360] width 12 height 13
